Goal: Task Accomplishment & Management: Manage account settings

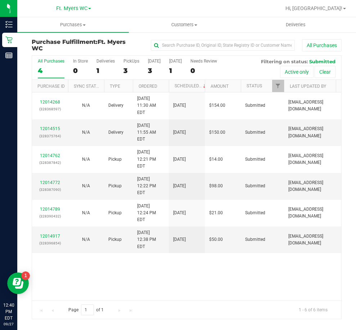
click at [201, 271] on div "12014268 (328368597) N/A Delivery [DATE] 11:30 AM EDT 9/28/2025 $154.00 Submitt…" at bounding box center [186, 196] width 309 height 208
click at [127, 59] on div "PickUps" at bounding box center [131, 61] width 16 height 5
click at [0, 0] on input "PickUps 3" at bounding box center [0, 0] width 0 height 0
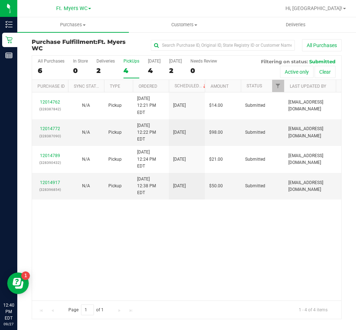
click at [127, 59] on div "PickUps" at bounding box center [131, 61] width 16 height 5
click at [0, 0] on input "PickUps 4" at bounding box center [0, 0] width 0 height 0
click at [144, 223] on div "12014762 (328387842) N/A Pickup [DATE] 12:21 PM EDT 9/27/2025 $14.00 Submitted …" at bounding box center [186, 196] width 309 height 208
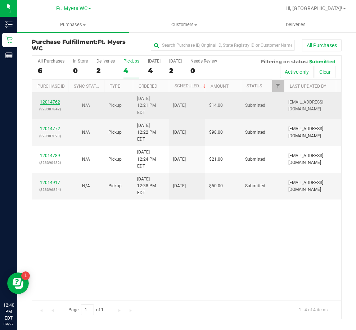
click at [50, 100] on link "12014762" at bounding box center [50, 102] width 20 height 5
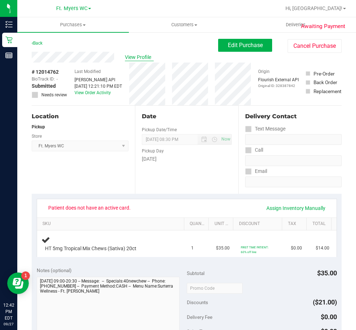
click at [144, 57] on span "View Profile" at bounding box center [139, 58] width 29 height 8
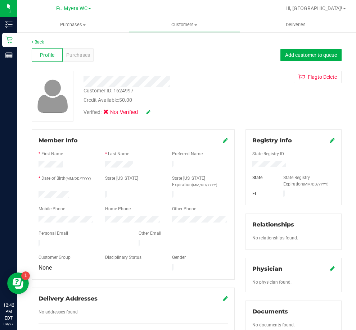
click at [152, 114] on div "Verified: Not Verified" at bounding box center [158, 112] width 160 height 16
click at [145, 113] on div "Verified: Not Verified" at bounding box center [116, 113] width 67 height 8
click at [150, 114] on icon at bounding box center [148, 112] width 4 height 5
click at [112, 114] on label "Medical" at bounding box center [120, 113] width 30 height 9
click at [0, 0] on input "Medical" at bounding box center [0, 0] width 0 height 0
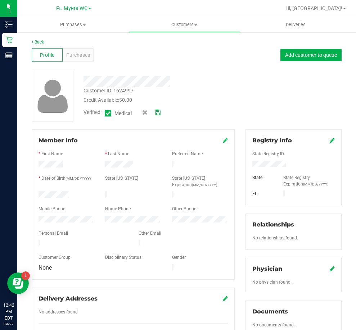
click at [155, 113] on icon at bounding box center [158, 112] width 6 height 5
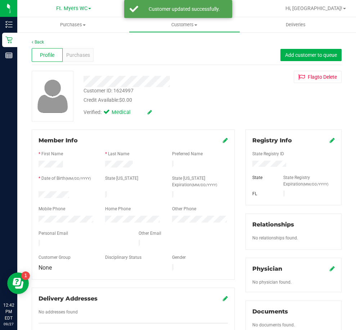
click at [290, 163] on div at bounding box center [293, 165] width 93 height 8
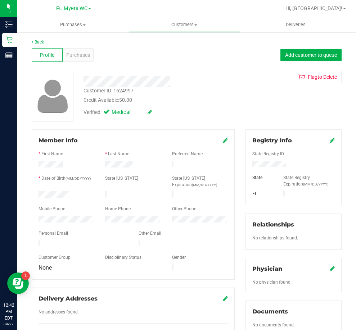
click at [330, 143] on icon at bounding box center [332, 140] width 5 height 6
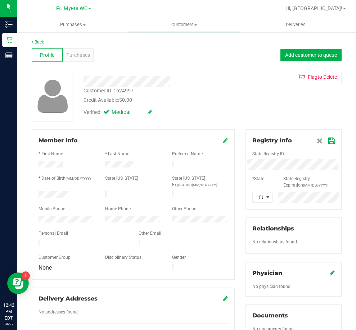
click at [328, 141] on icon at bounding box center [331, 141] width 6 height 6
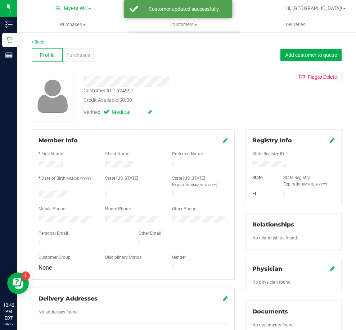
click at [330, 141] on icon at bounding box center [332, 140] width 5 height 6
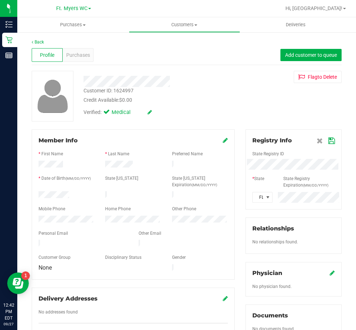
click at [328, 141] on icon at bounding box center [331, 141] width 6 height 6
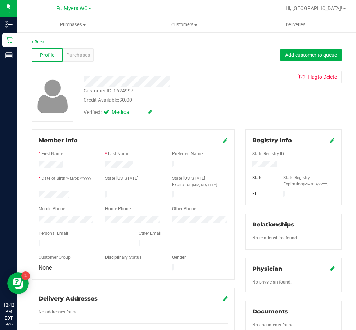
click at [41, 42] on link "Back" at bounding box center [38, 42] width 12 height 5
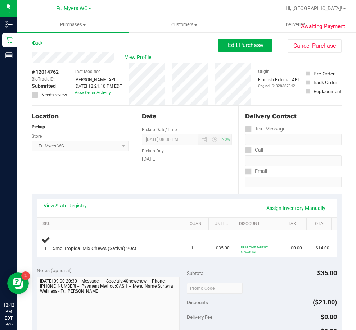
click at [144, 269] on div "Notes (optional)" at bounding box center [112, 270] width 150 height 7
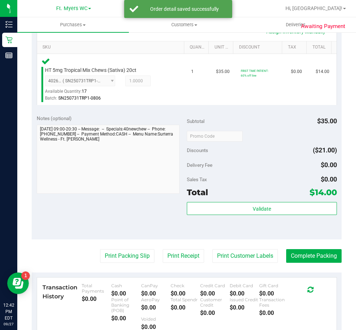
scroll to position [180, 0]
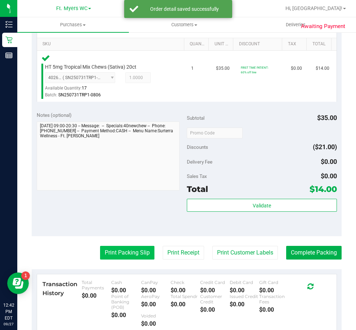
click at [116, 255] on button "Print Packing Slip" at bounding box center [127, 253] width 54 height 14
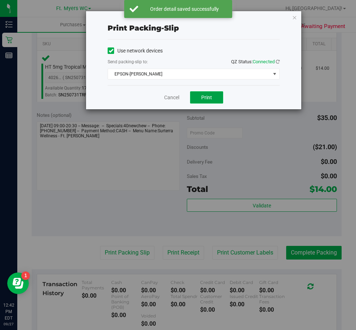
click at [209, 102] on button "Print" at bounding box center [206, 97] width 33 height 12
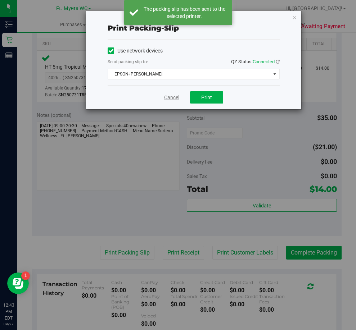
click at [171, 97] on link "Cancel" at bounding box center [171, 98] width 15 height 8
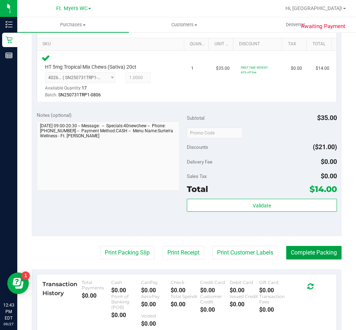
click at [310, 252] on button "Complete Packing" at bounding box center [313, 253] width 55 height 14
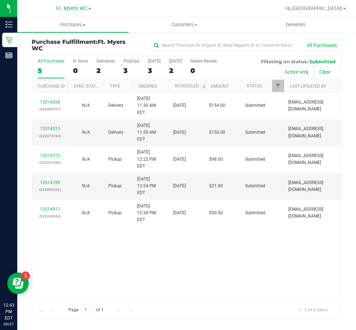
click at [121, 61] on div "All Purchases 5 In Store 0 Deliveries 2 PickUps 3 [DATE] 3 [DATE] 2 Needs Revie…" at bounding box center [186, 59] width 309 height 6
click at [123, 62] on div "PickUps" at bounding box center [131, 61] width 16 height 5
click at [0, 0] on input "PickUps 3" at bounding box center [0, 0] width 0 height 0
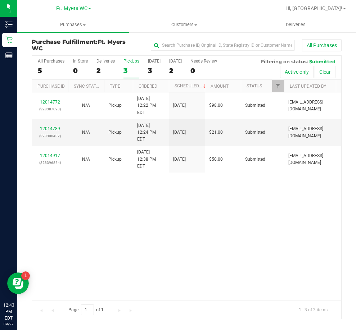
click at [136, 59] on div "PickUps" at bounding box center [131, 61] width 16 height 5
click at [0, 0] on input "PickUps 3" at bounding box center [0, 0] width 0 height 0
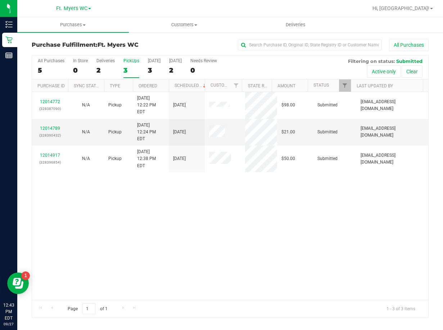
click at [198, 196] on div "12014772 (328387090) N/A Pickup [DATE] 12:22 PM EDT 9/27/2025 $98.00 Submitted …" at bounding box center [230, 196] width 396 height 208
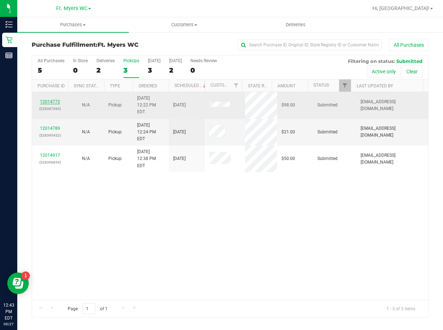
click at [55, 99] on link "12014772" at bounding box center [50, 101] width 20 height 5
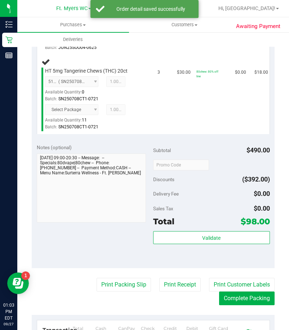
scroll to position [549, 0]
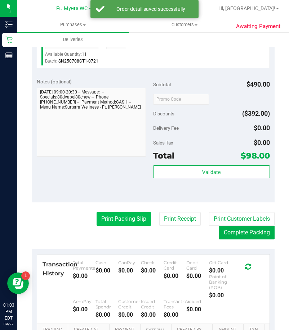
click at [110, 212] on button "Print Packing Slip" at bounding box center [123, 219] width 54 height 14
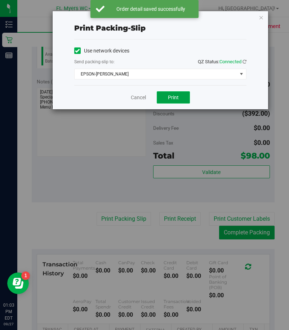
click at [181, 103] on button "Print" at bounding box center [173, 97] width 33 height 12
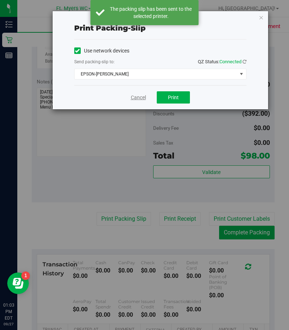
click at [137, 97] on link "Cancel" at bounding box center [138, 98] width 15 height 8
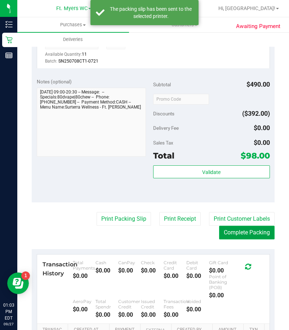
click at [229, 226] on button "Complete Packing" at bounding box center [246, 233] width 55 height 14
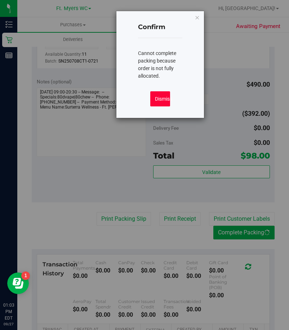
click at [155, 104] on button "Dismiss" at bounding box center [160, 98] width 20 height 15
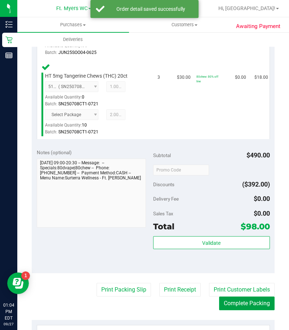
scroll to position [513, 0]
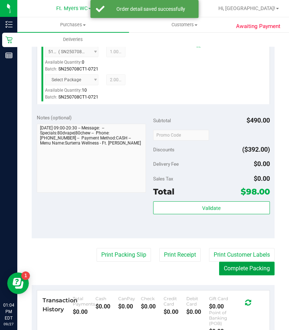
click at [230, 262] on button "Complete Packing" at bounding box center [246, 269] width 55 height 14
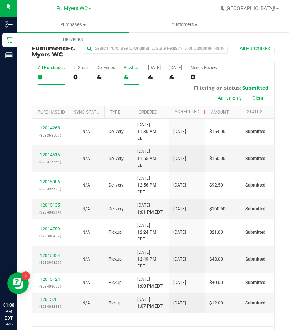
click at [123, 74] on div "4" at bounding box center [131, 77] width 16 height 8
click at [0, 0] on input "PickUps 4" at bounding box center [0, 0] width 0 height 0
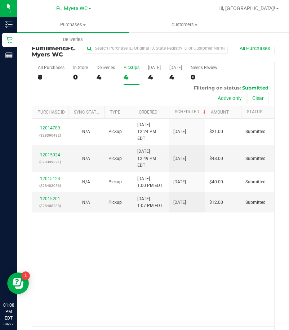
click at [126, 73] on div "4" at bounding box center [131, 77] width 16 height 8
click at [0, 0] on input "PickUps 4" at bounding box center [0, 0] width 0 height 0
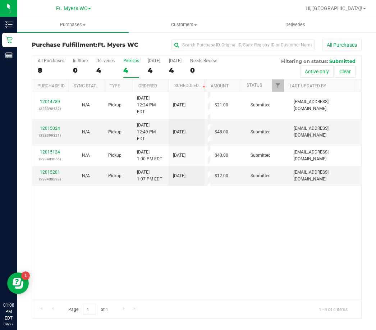
drag, startPoint x: 156, startPoint y: 236, endPoint x: 165, endPoint y: 236, distance: 8.6
click at [157, 236] on div "12014789 (328390432) N/A Pickup [DATE] 12:24 PM EDT 9/27/2025 $21.00 Submitted …" at bounding box center [197, 196] width 330 height 208
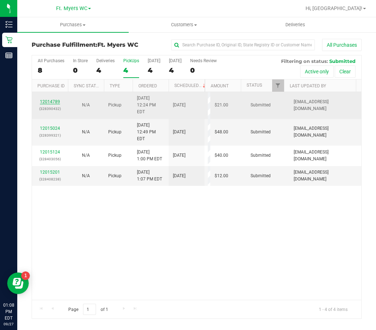
click at [43, 99] on link "12014789" at bounding box center [50, 101] width 20 height 5
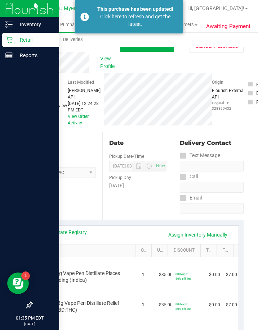
click at [15, 44] on div "Retail" at bounding box center [30, 40] width 57 height 14
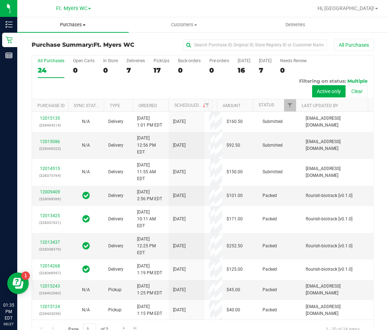
click at [77, 28] on span "Purchases" at bounding box center [73, 25] width 112 height 6
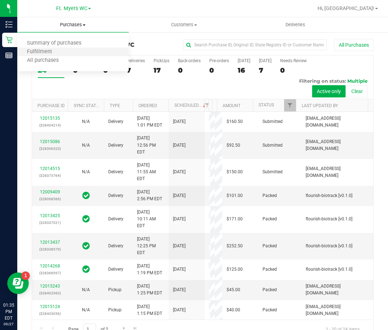
click at [50, 48] on li "Fulfillment" at bounding box center [73, 52] width 112 height 9
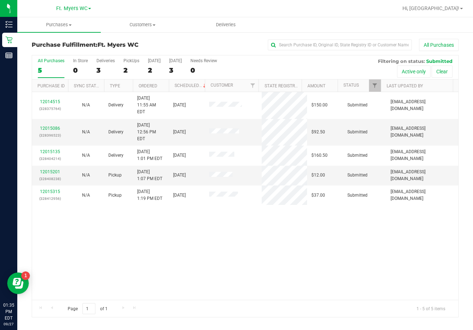
click at [342, 254] on div "12014515 (328375764) N/A Delivery [DATE] 11:55 AM EDT 9/28/2025 $150.00 Submitt…" at bounding box center [245, 196] width 426 height 208
click at [125, 63] on label "PickUps 2" at bounding box center [131, 68] width 16 height 20
click at [0, 0] on input "PickUps 2" at bounding box center [0, 0] width 0 height 0
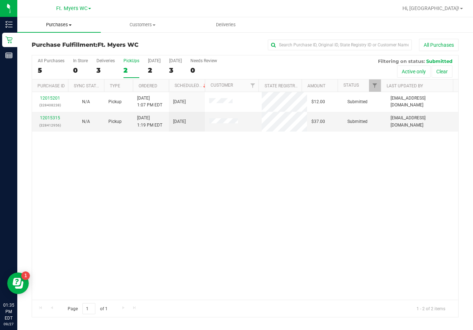
click at [70, 22] on span "Purchases" at bounding box center [58, 25] width 83 height 6
click at [64, 26] on span "Purchases" at bounding box center [58, 25] width 83 height 6
click at [59, 24] on span "Purchases" at bounding box center [58, 25] width 83 height 6
click at [46, 52] on span "Fulfillment" at bounding box center [39, 52] width 45 height 6
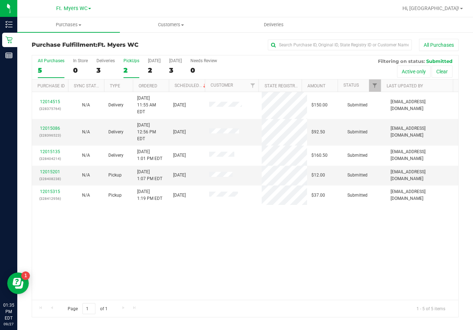
click at [123, 69] on div "2" at bounding box center [131, 70] width 16 height 8
click at [0, 0] on input "PickUps 2" at bounding box center [0, 0] width 0 height 0
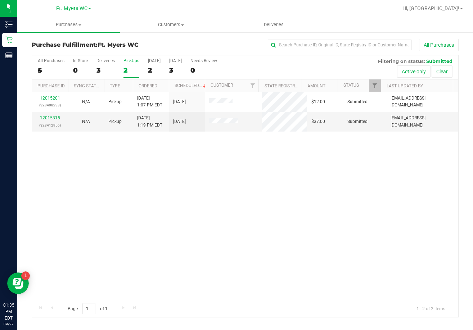
click at [229, 170] on div "12015201 (328408238) N/A Pickup [DATE] 1:07 PM EDT 9/27/2025 $12.00 Submitted […" at bounding box center [245, 196] width 426 height 208
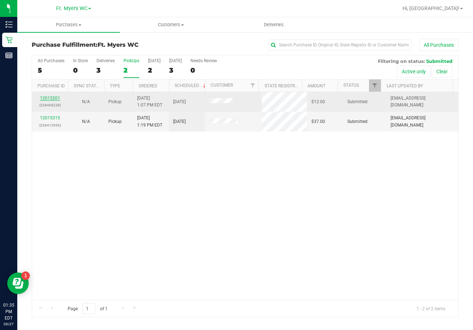
click at [50, 98] on link "12015201" at bounding box center [50, 98] width 20 height 5
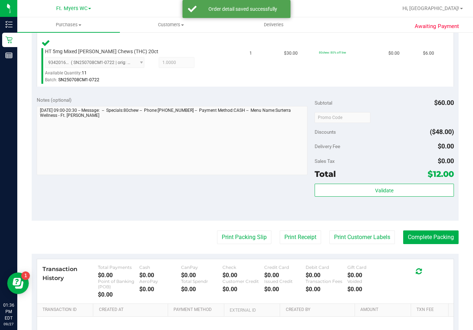
scroll to position [288, 0]
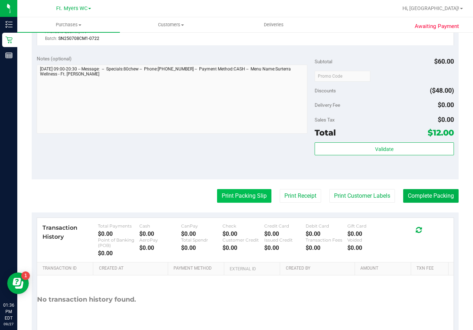
click at [218, 194] on button "Print Packing Slip" at bounding box center [244, 196] width 54 height 14
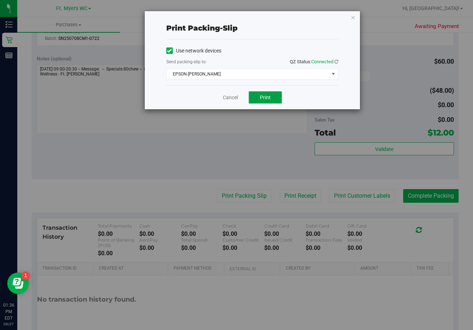
click at [257, 94] on button "Print" at bounding box center [265, 97] width 33 height 12
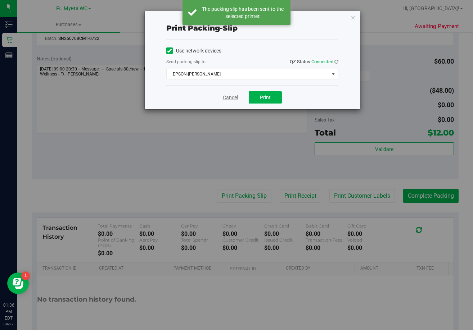
click at [228, 100] on link "Cancel" at bounding box center [230, 98] width 15 height 8
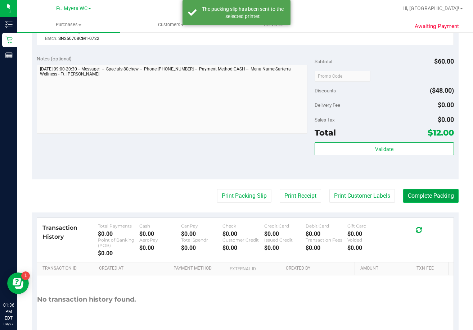
click at [356, 197] on button "Complete Packing" at bounding box center [430, 196] width 55 height 14
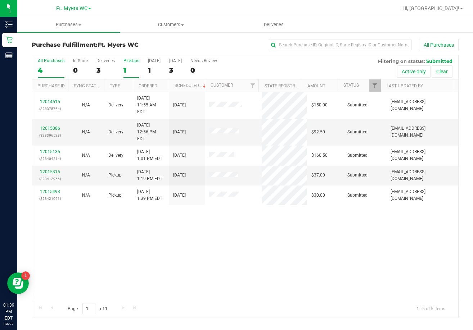
click at [125, 58] on div "PickUps" at bounding box center [131, 60] width 16 height 5
click at [0, 0] on input "PickUps 1" at bounding box center [0, 0] width 0 height 0
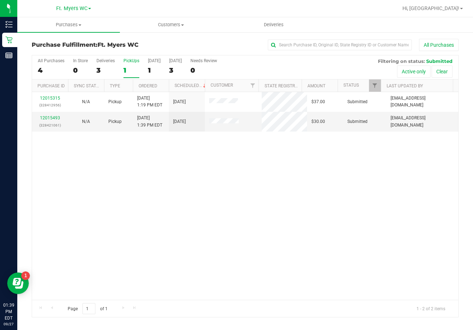
click at [125, 58] on div "PickUps" at bounding box center [131, 60] width 16 height 5
click at [0, 0] on input "PickUps 1" at bounding box center [0, 0] width 0 height 0
click at [183, 166] on div "12015315 (328412956) N/A Pickup [DATE] 1:19 PM EDT 9/27/2025 $37.00 Submitted […" at bounding box center [245, 196] width 426 height 208
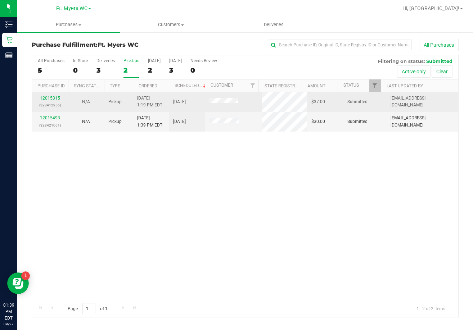
click at [50, 103] on p "(328412956)" at bounding box center [49, 105] width 27 height 7
click at [55, 98] on link "12015315" at bounding box center [50, 98] width 20 height 5
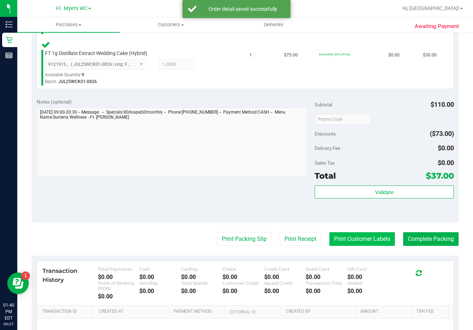
scroll to position [252, 0]
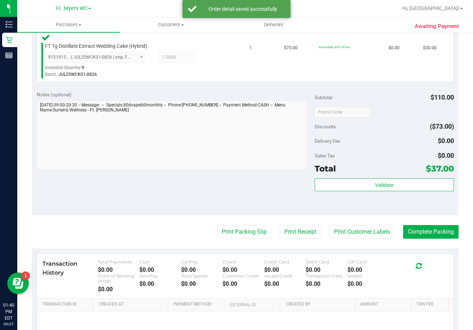
click at [244, 240] on purchase-details "Back Edit Purchase Cancel Purchase View Profile # 12015315 BioTrack ID: - Submi…" at bounding box center [245, 88] width 427 height 602
click at [245, 225] on button "Print Packing Slip" at bounding box center [244, 232] width 54 height 14
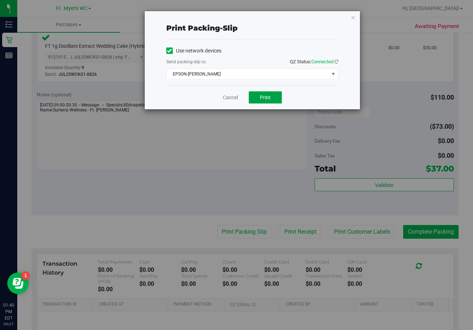
click at [257, 94] on button "Print" at bounding box center [265, 97] width 33 height 12
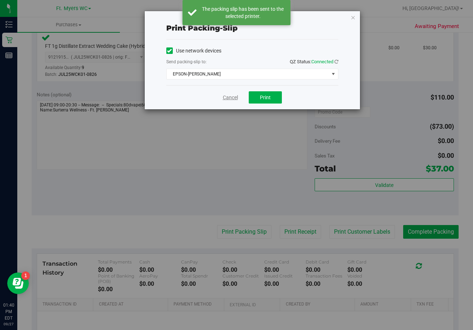
click at [231, 99] on link "Cancel" at bounding box center [230, 98] width 15 height 8
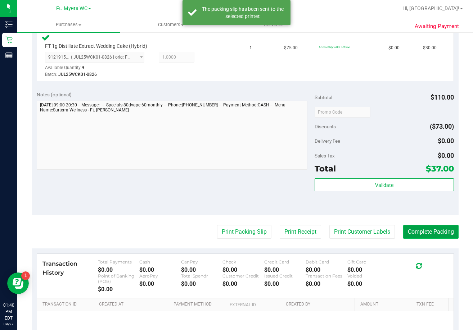
click at [356, 230] on button "Complete Packing" at bounding box center [430, 232] width 55 height 14
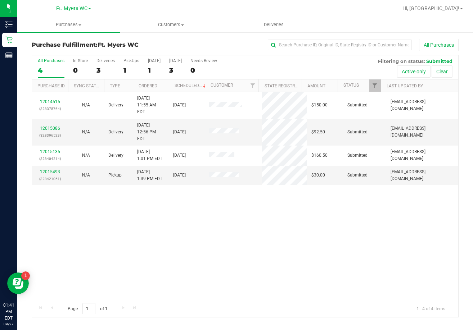
click at [163, 215] on div "12014515 (328375764) N/A Delivery [DATE] 11:55 AM EDT 9/28/2025 $150.00 Submitt…" at bounding box center [245, 196] width 426 height 208
click at [128, 59] on div "PickUps" at bounding box center [131, 60] width 16 height 5
click at [0, 0] on input "PickUps 1" at bounding box center [0, 0] width 0 height 0
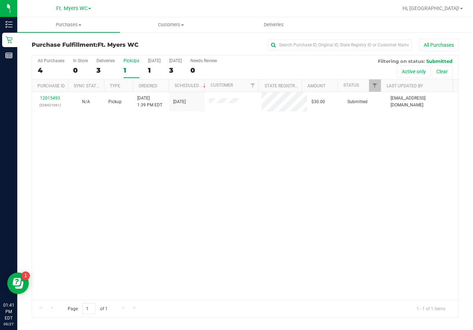
click at [191, 175] on div "12015493 (328421061) N/A Pickup [DATE] 1:39 PM EDT 9/27/2025 $30.00 Submitted […" at bounding box center [245, 196] width 426 height 208
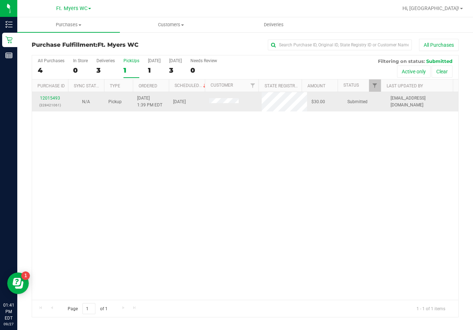
click at [55, 95] on td "12015493 (328421061)" at bounding box center [50, 101] width 36 height 19
click at [53, 97] on link "12015493" at bounding box center [50, 98] width 20 height 5
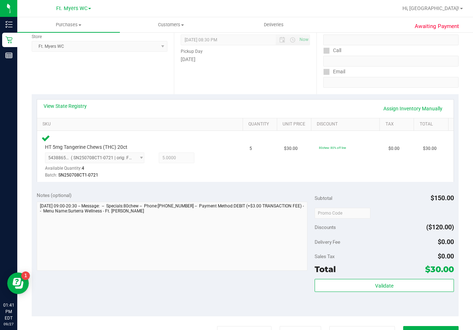
scroll to position [108, 0]
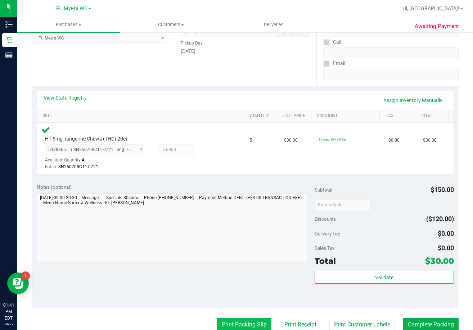
click at [236, 325] on button "Print Packing Slip" at bounding box center [244, 325] width 54 height 14
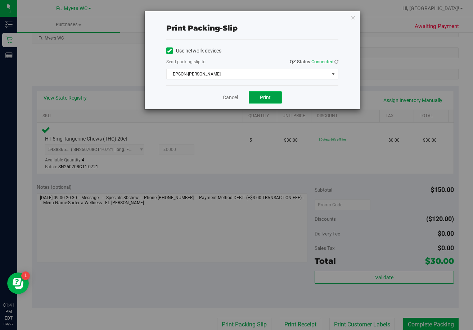
click at [258, 100] on button "Print" at bounding box center [265, 97] width 33 height 12
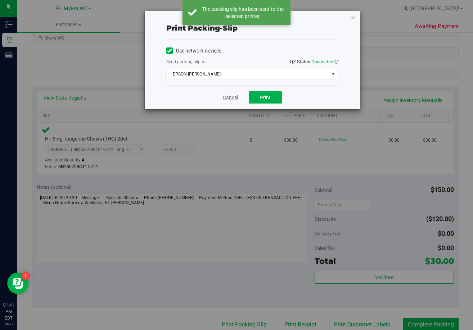
click at [229, 97] on link "Cancel" at bounding box center [230, 98] width 15 height 8
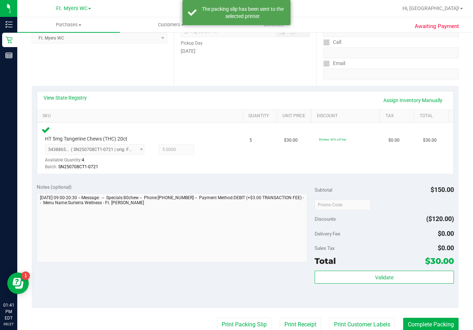
scroll to position [109, 0]
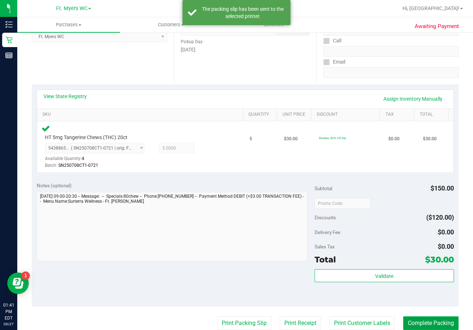
click at [356, 324] on button "Complete Packing" at bounding box center [430, 324] width 55 height 14
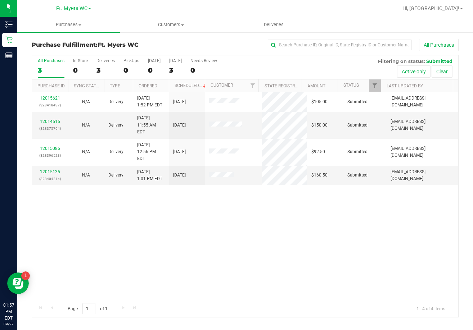
click at [239, 232] on div "12015621 (328418437) N/A Delivery [DATE] 1:52 PM EDT 9/29/2025 $105.00 Submitte…" at bounding box center [245, 196] width 426 height 208
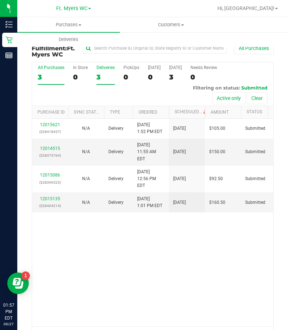
click at [100, 74] on div "3" at bounding box center [105, 77] width 18 height 8
click at [0, 0] on input "Deliveries 3" at bounding box center [0, 0] width 0 height 0
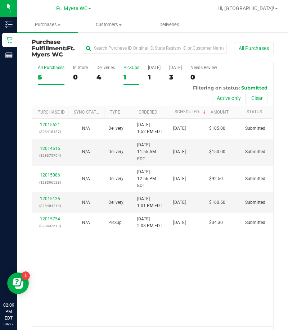
click at [131, 69] on div "PickUps" at bounding box center [131, 67] width 16 height 5
click at [0, 0] on input "PickUps 1" at bounding box center [0, 0] width 0 height 0
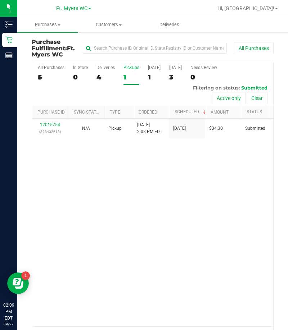
click at [131, 69] on div "PickUps" at bounding box center [131, 67] width 16 height 5
click at [0, 0] on input "PickUps 1" at bounding box center [0, 0] width 0 height 0
click at [54, 23] on span "Purchases" at bounding box center [47, 25] width 61 height 6
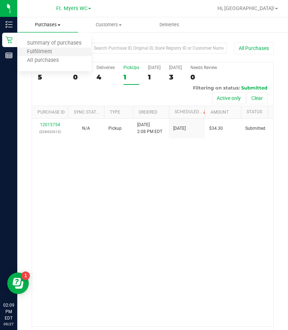
click at [43, 48] on li "Fulfillment" at bounding box center [54, 52] width 74 height 9
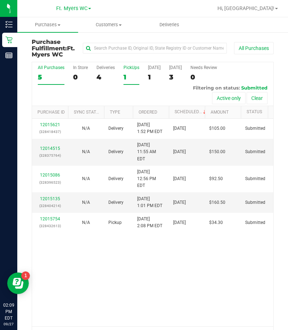
click at [135, 72] on label "PickUps 1" at bounding box center [131, 75] width 16 height 20
click at [0, 0] on input "PickUps 1" at bounding box center [0, 0] width 0 height 0
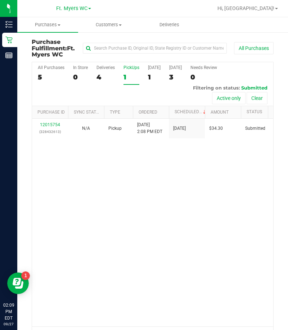
click at [131, 68] on div "PickUps" at bounding box center [131, 67] width 16 height 5
click at [0, 0] on input "PickUps 1" at bounding box center [0, 0] width 0 height 0
click at [145, 180] on div "12015754 (328432613) N/A Pickup 9/27/2025 2:08 PM EDT 9/27/2025 $34.30 Submitte…" at bounding box center [152, 223] width 241 height 208
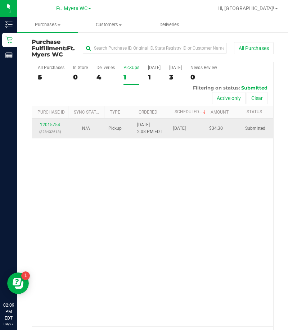
click at [48, 122] on div "12015754 (328432613)" at bounding box center [49, 129] width 27 height 14
click at [48, 124] on link "12015754" at bounding box center [50, 124] width 20 height 5
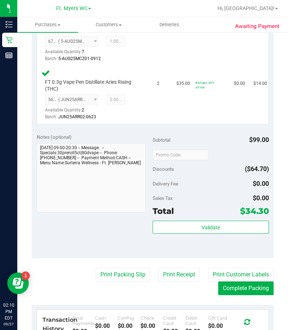
scroll to position [252, 0]
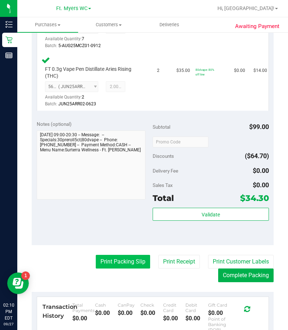
click at [114, 255] on button "Print Packing Slip" at bounding box center [123, 262] width 54 height 14
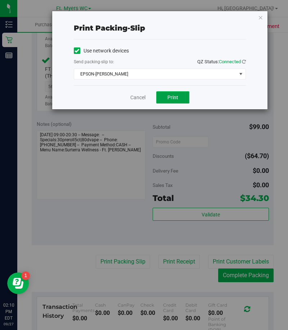
click at [167, 95] on span "Print" at bounding box center [172, 98] width 11 height 6
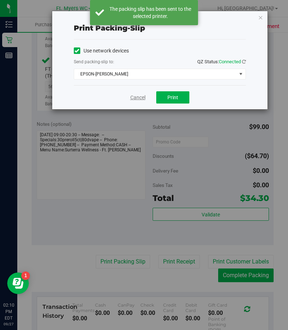
click at [141, 98] on link "Cancel" at bounding box center [137, 98] width 15 height 8
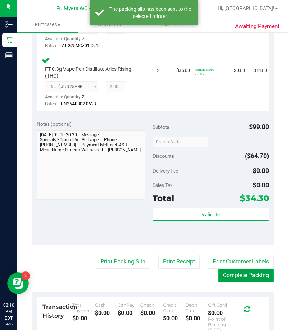
click at [237, 274] on button "Complete Packing" at bounding box center [245, 276] width 55 height 14
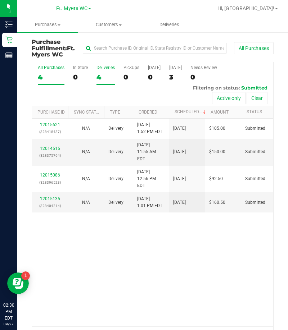
click at [106, 71] on label "Deliveries 4" at bounding box center [105, 75] width 18 height 20
click at [0, 0] on input "Deliveries 4" at bounding box center [0, 0] width 0 height 0
click at [127, 74] on div "0" at bounding box center [131, 77] width 16 height 8
click at [0, 0] on input "PickUps 0" at bounding box center [0, 0] width 0 height 0
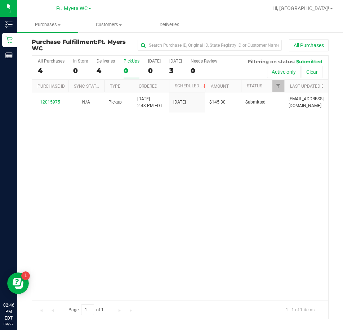
click at [60, 171] on div "12015975 N/A Pickup 9/27/2025 2:43 PM EDT 9/27/2025 $145.30 Submitted lcousin@l…" at bounding box center [180, 196] width 296 height 208
click at [128, 64] on label "PickUps 0" at bounding box center [131, 69] width 16 height 20
click at [0, 0] on input "PickUps 0" at bounding box center [0, 0] width 0 height 0
click at [92, 174] on div "12015975 N/A Pickup 9/27/2025 2:43 PM EDT 9/27/2025 $145.30 Submitted lcousin@l…" at bounding box center [180, 196] width 296 height 208
click at [142, 155] on div "12015975 N/A Pickup 9/27/2025 2:43 PM EDT 9/27/2025 $145.30 Submitted lcousin@l…" at bounding box center [180, 196] width 296 height 208
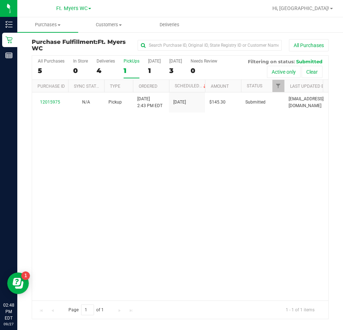
click at [142, 155] on div "12015975 N/A Pickup 9/27/2025 2:43 PM EDT 9/27/2025 $145.30 Submitted lcousin@l…" at bounding box center [180, 196] width 296 height 208
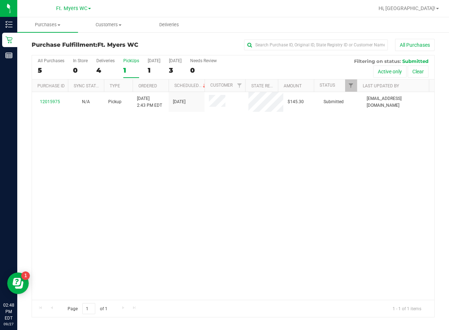
click at [87, 140] on div "12015975 N/A Pickup 9/27/2025 2:43 PM EDT 9/27/2025 $145.30 Submitted lcousin@l…" at bounding box center [233, 196] width 403 height 208
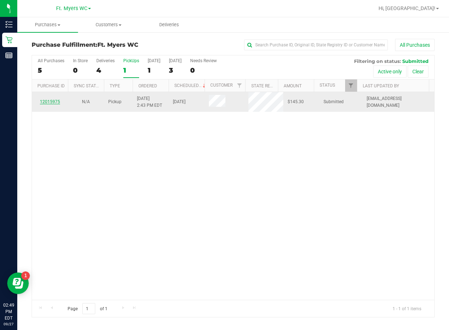
click at [48, 100] on link "12015975" at bounding box center [50, 101] width 20 height 5
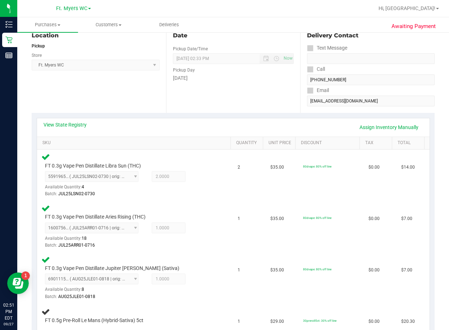
scroll to position [72, 0]
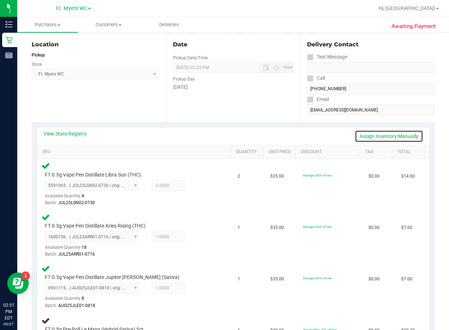
click at [288, 136] on link "Assign Inventory Manually" at bounding box center [389, 136] width 68 height 12
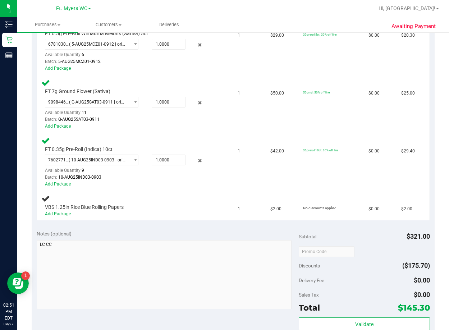
scroll to position [504, 0]
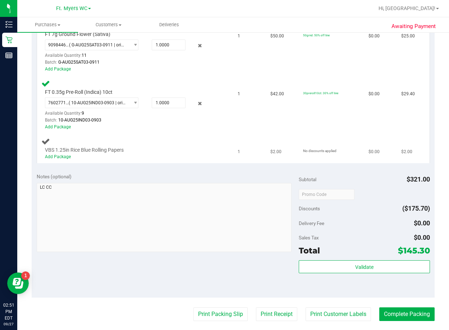
click at [66, 160] on div "Add Package" at bounding box center [129, 157] width 169 height 7
click at [67, 158] on link "Add Package" at bounding box center [58, 156] width 26 height 5
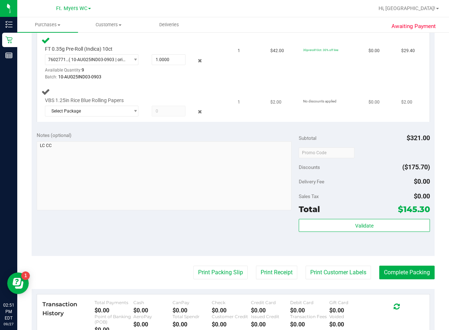
click at [84, 117] on div "Select Package 3132521886361124" at bounding box center [129, 112] width 169 height 13
click at [117, 114] on span "Select Package" at bounding box center [87, 111] width 84 height 10
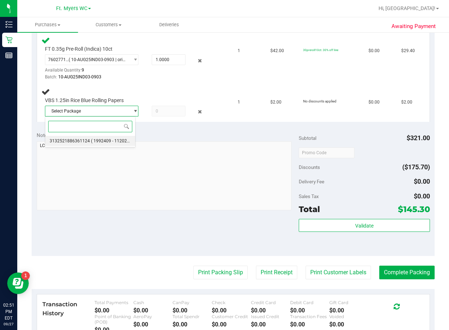
click at [103, 144] on li "3132521886361124 ( 1992409 - 112024 | orig: FLTW-20250430-008 )" at bounding box center [90, 141] width 90 height 10
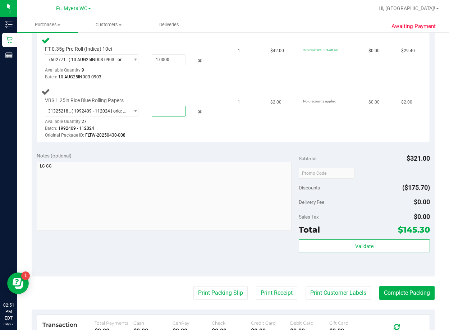
click at [158, 109] on span at bounding box center [169, 111] width 34 height 11
type input "1"
type input "1.0000"
click at [223, 140] on td "VBS 1.25in Rice Blue Rolling Papers 3132521886361124 ( 1992409 - 112024 | orig:…" at bounding box center [135, 114] width 196 height 58
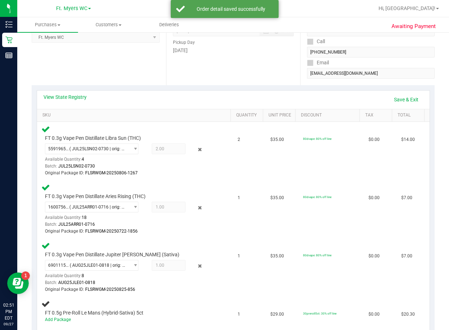
scroll to position [108, 0]
click at [288, 99] on link "Save & Exit" at bounding box center [407, 100] width 34 height 12
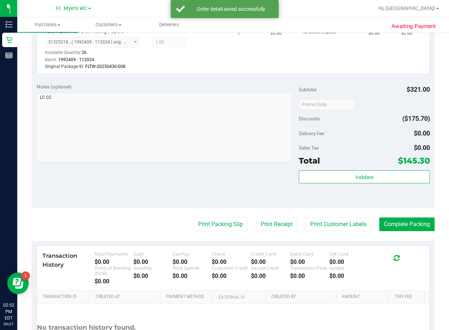
scroll to position [720, 0]
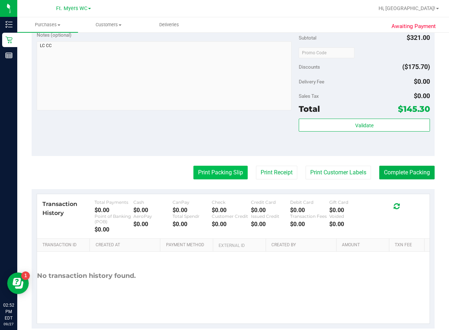
click at [223, 175] on button "Print Packing Slip" at bounding box center [221, 173] width 54 height 14
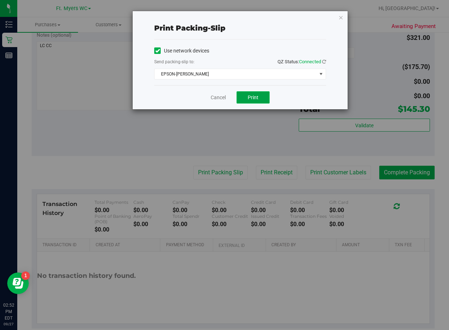
click at [251, 96] on span "Print" at bounding box center [253, 98] width 11 height 6
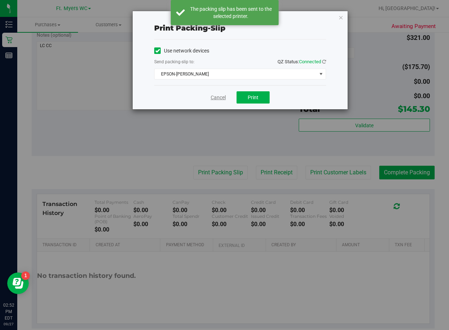
click at [213, 99] on link "Cancel" at bounding box center [218, 98] width 15 height 8
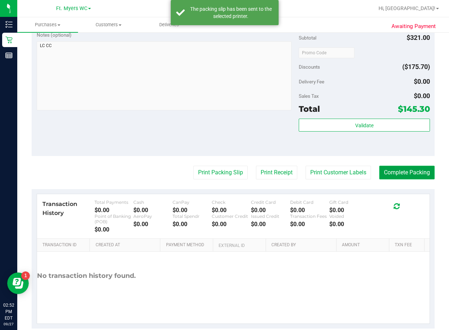
click at [288, 173] on button "Complete Packing" at bounding box center [407, 173] width 55 height 14
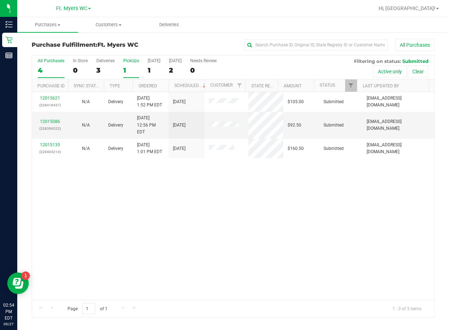
click at [130, 62] on div "PickUps" at bounding box center [131, 60] width 16 height 5
click at [0, 0] on input "PickUps 1" at bounding box center [0, 0] width 0 height 0
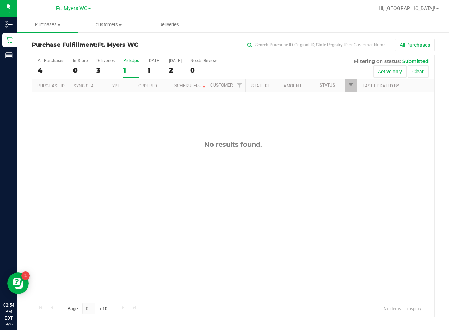
click at [133, 60] on div "PickUps" at bounding box center [131, 60] width 16 height 5
click at [0, 0] on input "PickUps 1" at bounding box center [0, 0] width 0 height 0
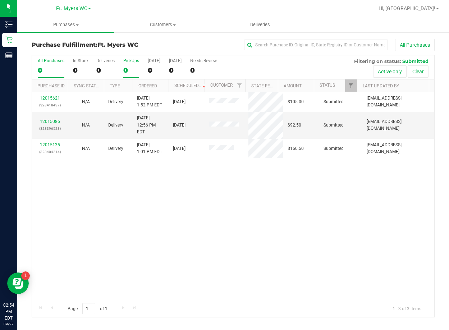
click at [127, 66] on div "0" at bounding box center [131, 70] width 16 height 8
click at [0, 0] on input "PickUps 0" at bounding box center [0, 0] width 0 height 0
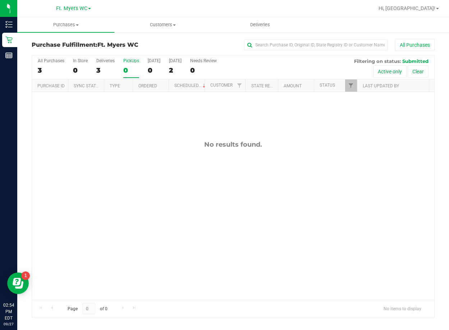
click at [128, 60] on div "PickUps" at bounding box center [131, 60] width 16 height 5
click at [0, 0] on input "PickUps 0" at bounding box center [0, 0] width 0 height 0
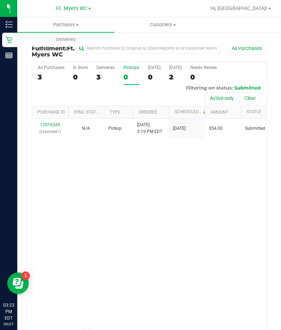
click at [129, 70] on div "PickUps" at bounding box center [131, 67] width 16 height 5
click at [0, 0] on input "PickUps 0" at bounding box center [0, 0] width 0 height 0
click at [95, 246] on div "12016349 (328453867) N/A Pickup 9/27/2025 3:19 PM EDT 9/27/2025 $54.00 Submitte…" at bounding box center [149, 223] width 234 height 208
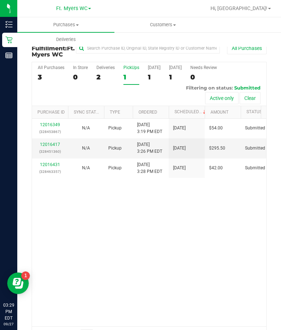
click at [137, 70] on div "PickUps" at bounding box center [131, 67] width 16 height 5
click at [0, 0] on input "PickUps 1" at bounding box center [0, 0] width 0 height 0
click at [127, 77] on label "PickUps 1" at bounding box center [131, 75] width 16 height 20
click at [0, 0] on input "PickUps 1" at bounding box center [0, 0] width 0 height 0
click at [127, 77] on label "PickUps 3" at bounding box center [131, 75] width 16 height 20
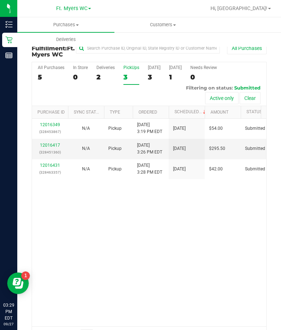
click at [0, 0] on input "PickUps 3" at bounding box center [0, 0] width 0 height 0
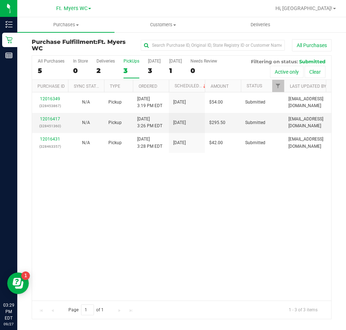
click at [100, 183] on div "12016349 (328453867) N/A Pickup 9/27/2025 3:19 PM EDT 9/27/2025 $54.00 Submitte…" at bounding box center [181, 196] width 299 height 208
click at [86, 223] on div "12016349 (328453867) N/A Pickup 9/27/2025 3:19 PM EDT 9/27/2025 $54.00 Submitte…" at bounding box center [181, 196] width 299 height 208
click at [146, 240] on div "12016349 (328453867) N/A Pickup 9/27/2025 3:19 PM EDT 9/27/2025 $54.00 Submitte…" at bounding box center [181, 196] width 299 height 208
click at [143, 198] on div "12016349 (328453867) N/A Pickup 9/27/2025 3:19 PM EDT 9/27/2025 $54.00 Submitte…" at bounding box center [181, 196] width 299 height 208
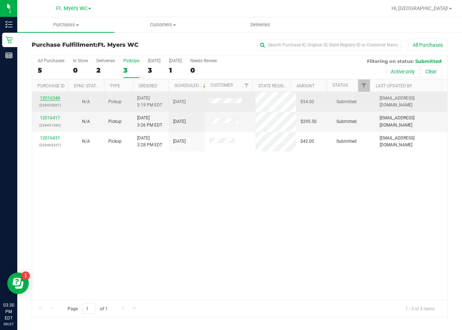
click at [56, 98] on link "12016349" at bounding box center [50, 98] width 20 height 5
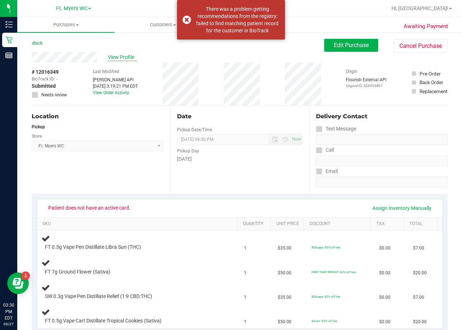
click at [119, 55] on span "View Profile" at bounding box center [122, 58] width 29 height 8
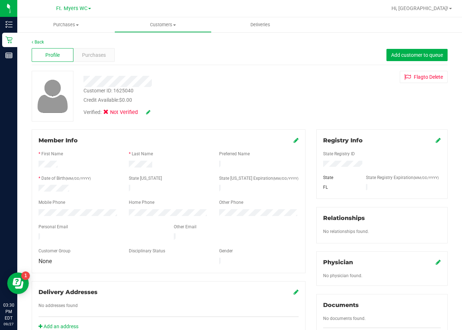
click at [146, 113] on icon at bounding box center [148, 112] width 4 height 5
click at [108, 113] on icon at bounding box center [108, 113] width 5 height 0
click at [0, 0] on input "Medical" at bounding box center [0, 0] width 0 height 0
click at [159, 117] on div "Verified: Medical" at bounding box center [121, 113] width 77 height 9
click at [159, 115] on icon at bounding box center [158, 112] width 6 height 5
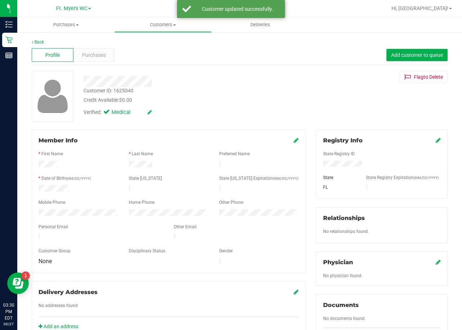
click at [436, 141] on icon at bounding box center [438, 140] width 5 height 6
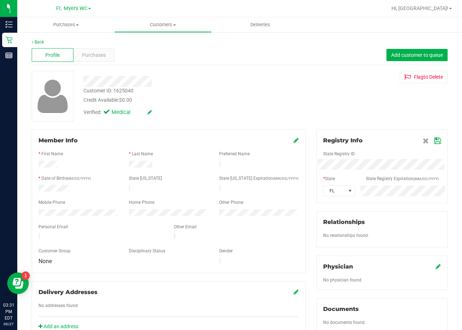
click at [434, 141] on icon at bounding box center [437, 141] width 6 height 6
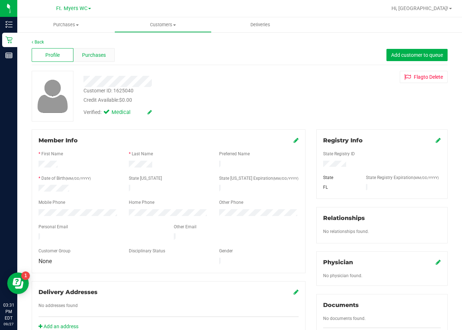
click at [93, 59] on div "Purchases" at bounding box center [94, 55] width 42 height 14
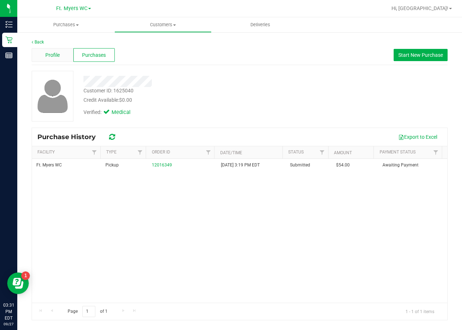
click at [44, 53] on div "Profile" at bounding box center [53, 55] width 42 height 14
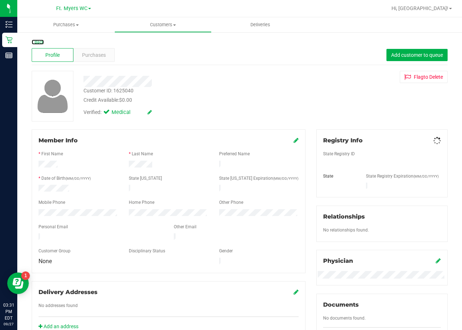
click at [39, 41] on link "Back" at bounding box center [38, 42] width 12 height 5
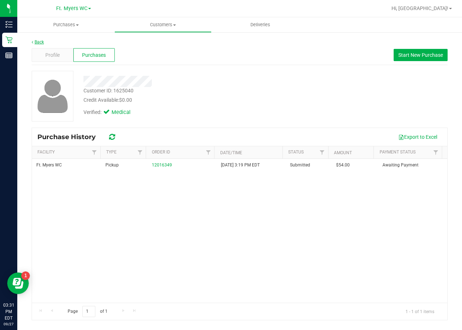
click at [40, 42] on link "Back" at bounding box center [38, 42] width 12 height 5
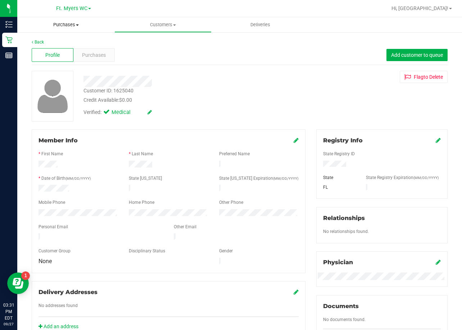
click at [68, 26] on span "Purchases" at bounding box center [65, 25] width 97 height 6
click at [39, 54] on span "Fulfillment" at bounding box center [39, 52] width 45 height 6
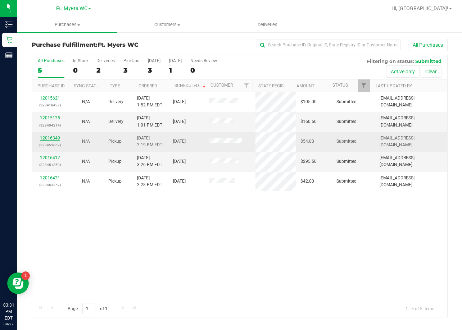
click at [57, 137] on link "12016349" at bounding box center [50, 138] width 20 height 5
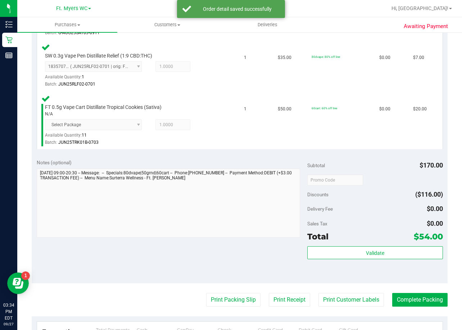
scroll to position [360, 0]
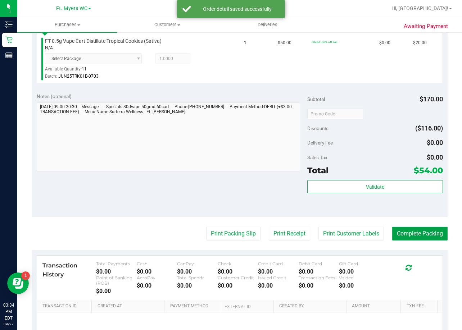
click at [392, 233] on button "Complete Packing" at bounding box center [419, 234] width 55 height 14
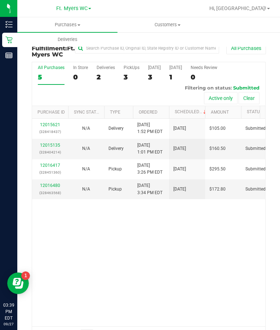
click at [113, 301] on div "12015621 (328418437) N/A Delivery 9/27/2025 1:52 PM EDT 9/29/2025 $105.00 Submi…" at bounding box center [148, 223] width 233 height 208
click at [107, 278] on div "12015621 (328418437) N/A Delivery 9/27/2025 1:52 PM EDT 9/29/2025 $105.00 Submi…" at bounding box center [148, 223] width 233 height 208
